Goal: Information Seeking & Learning: Understand process/instructions

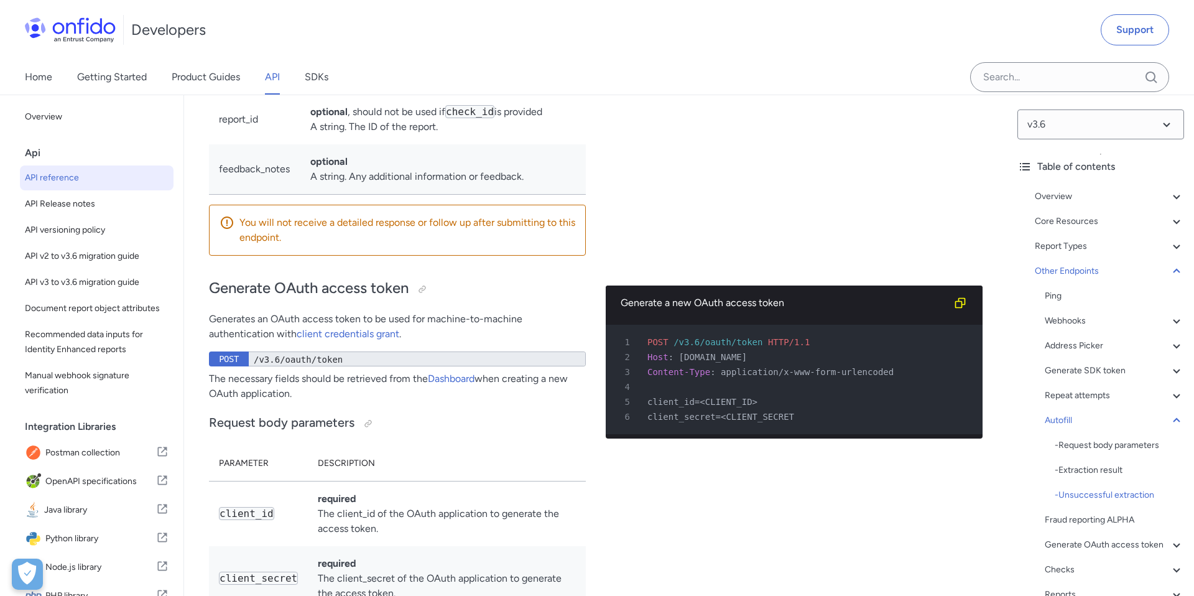
scroll to position [2337, 0]
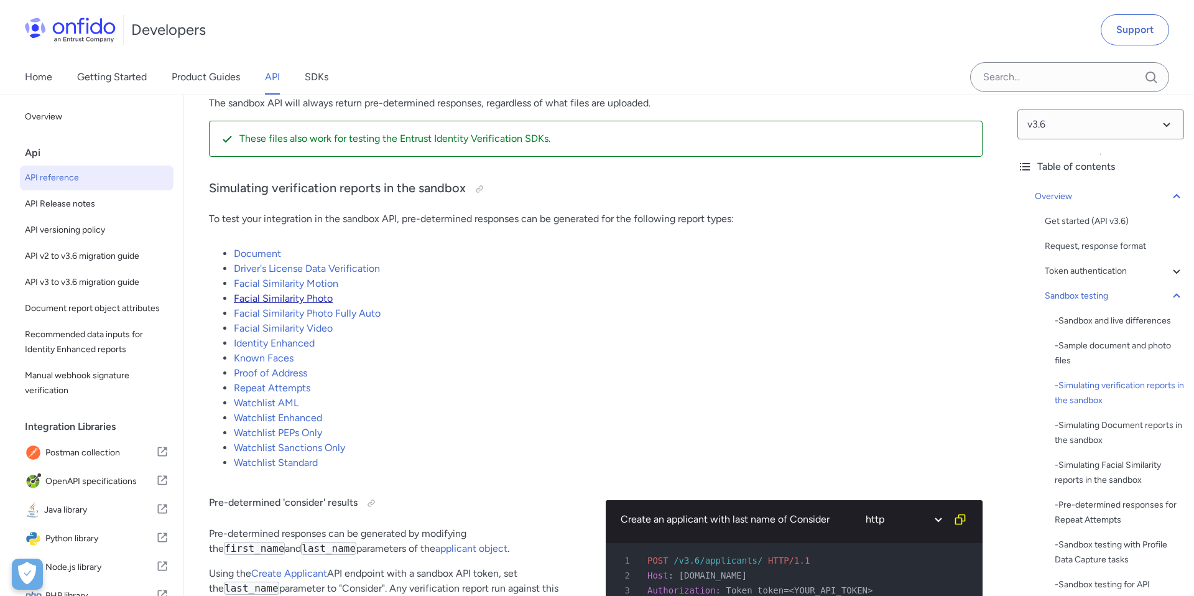
click at [312, 304] on link "Facial Similarity Photo" at bounding box center [283, 298] width 99 height 12
click at [305, 304] on link "Facial Similarity Photo" at bounding box center [283, 298] width 99 height 12
click at [288, 304] on link "Facial Similarity Photo" at bounding box center [283, 298] width 99 height 12
click at [314, 289] on link "Facial Similarity Motion" at bounding box center [286, 283] width 105 height 12
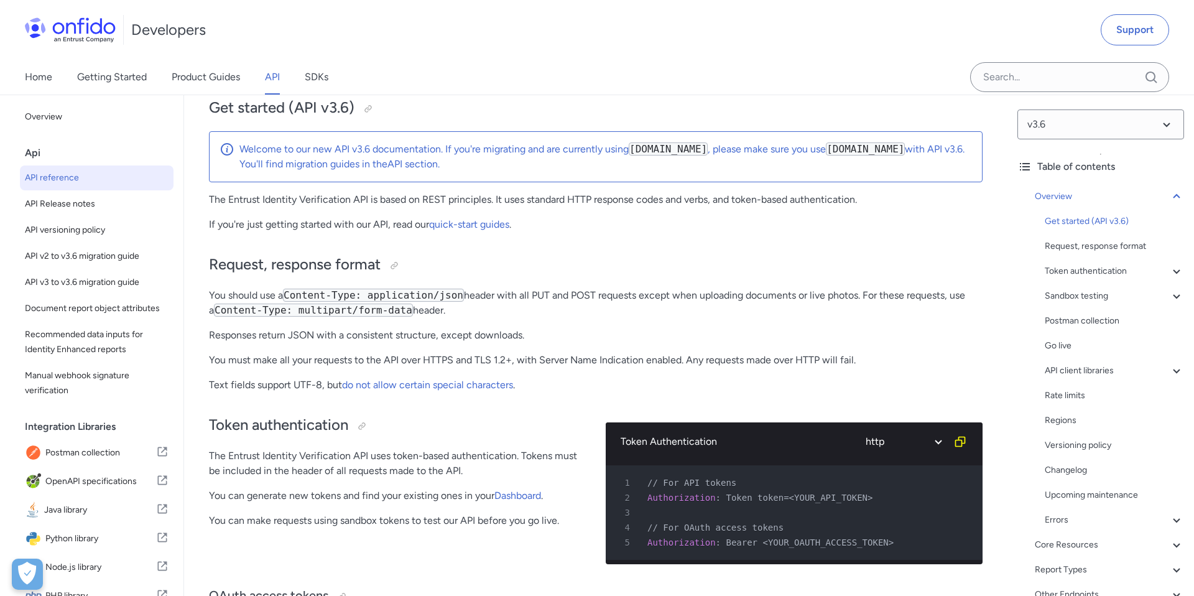
scroll to position [124, 0]
